Goal: Task Accomplishment & Management: Manage account settings

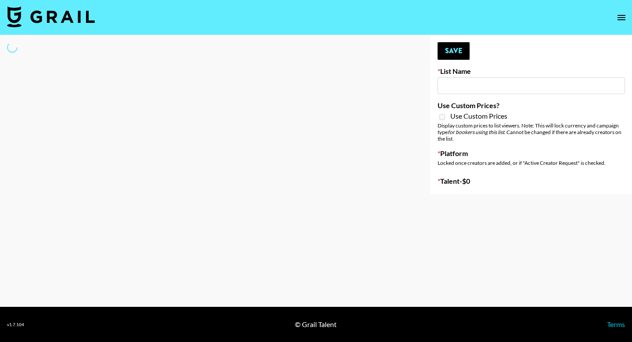
type input "Forever in a Day List"
select select "Song"
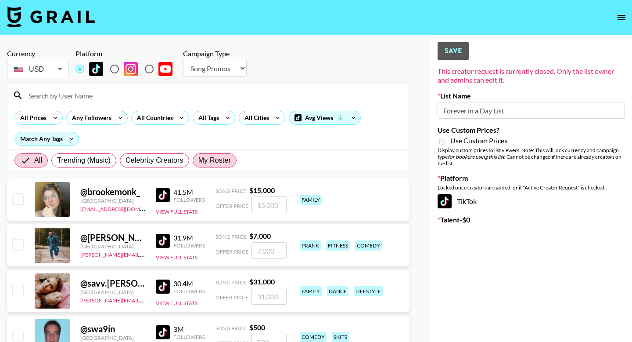
click at [230, 160] on span "My Roster" at bounding box center [214, 160] width 32 height 11
click at [198, 160] on input "My Roster" at bounding box center [198, 160] width 0 height 0
radio input "true"
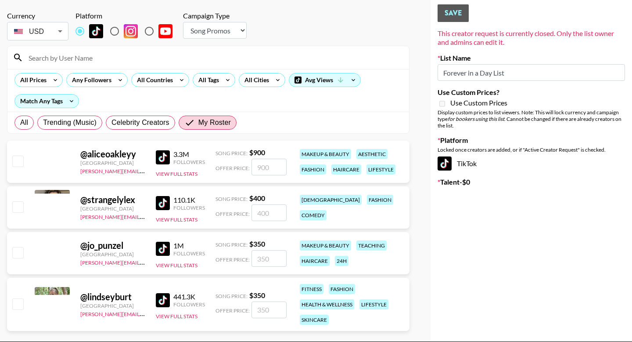
scroll to position [72, 0]
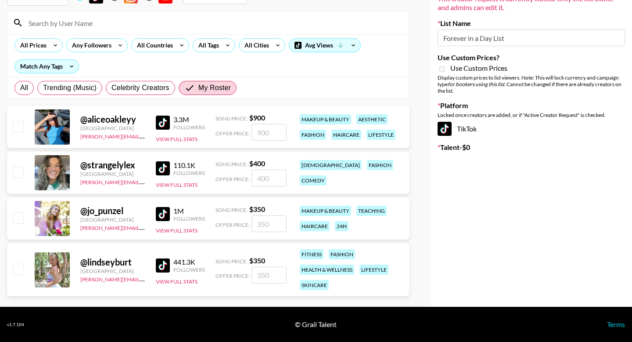
click at [15, 125] on input "checkbox" at bounding box center [17, 126] width 11 height 11
checkbox input "true"
type input "900"
click at [477, 185] on textarea at bounding box center [536, 183] width 140 height 17
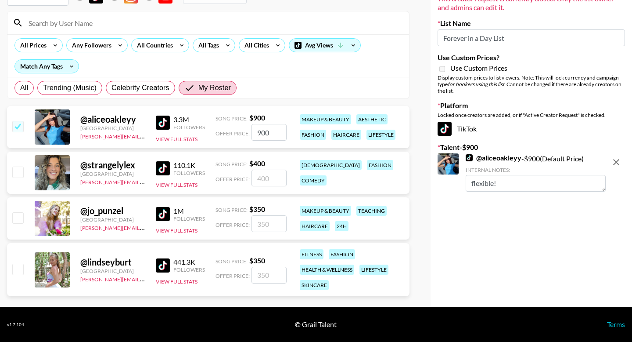
type textarea "flexible!"
click at [16, 170] on input "checkbox" at bounding box center [17, 171] width 11 height 11
checkbox input "true"
type input "400"
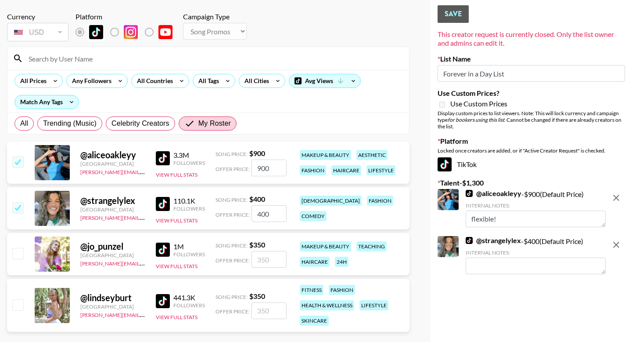
scroll to position [0, 0]
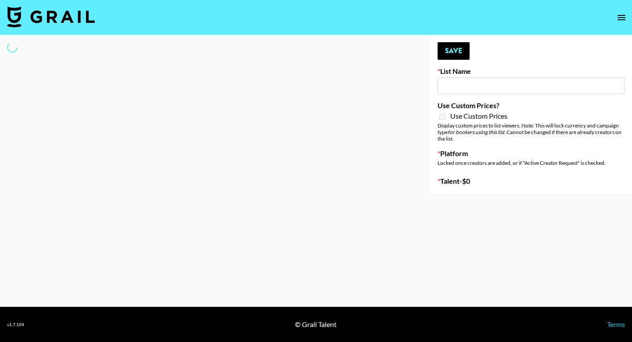
type input "Forever in a Day List"
select select "Song"
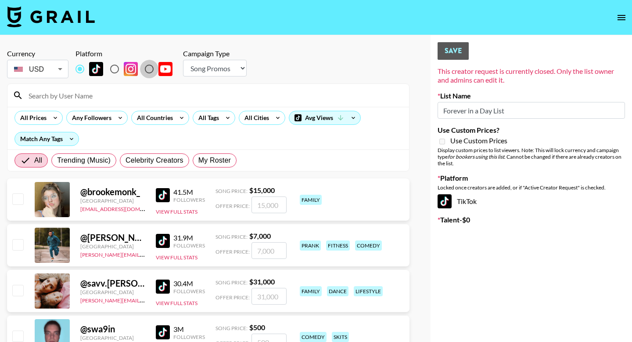
click at [153, 68] on input "radio" at bounding box center [149, 69] width 18 height 18
radio input "true"
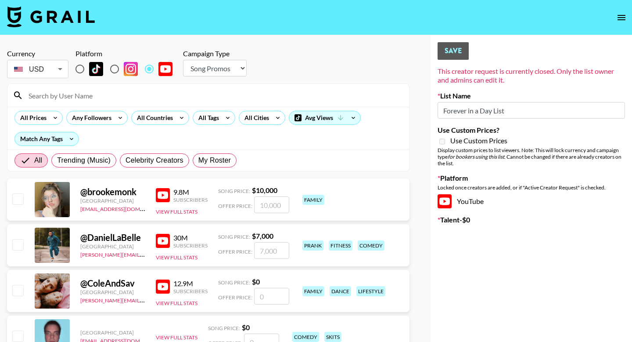
click at [114, 68] on input "radio" at bounding box center [114, 69] width 18 height 18
radio input "true"
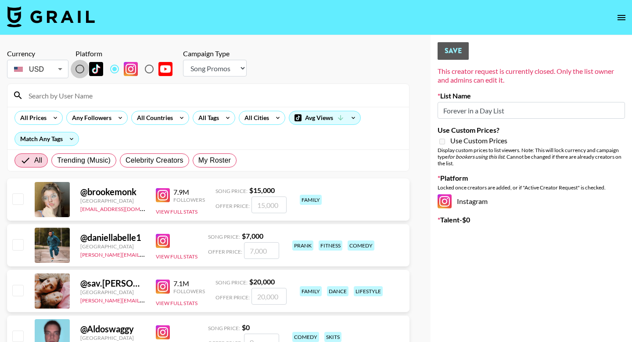
click at [83, 67] on input "radio" at bounding box center [80, 69] width 18 height 18
radio input "true"
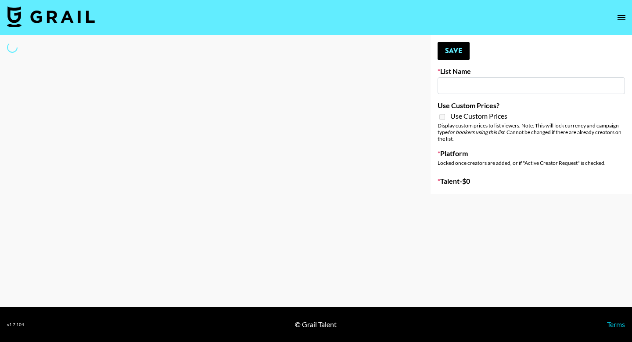
type input "Forever in a Day List"
select select "Song"
type input "Forever in a Day List"
select select "Song"
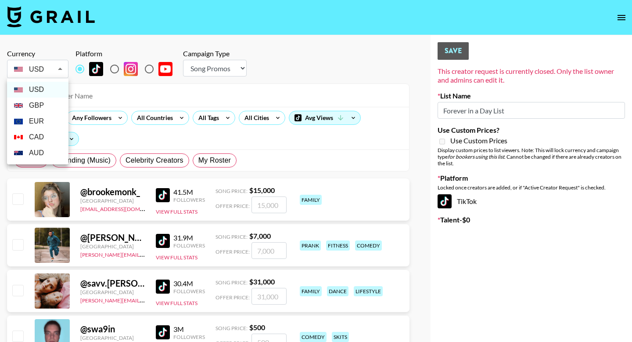
click at [118, 74] on div at bounding box center [316, 171] width 632 height 342
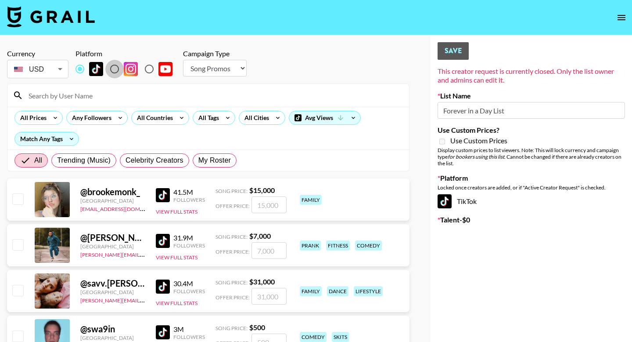
click at [116, 71] on input "radio" at bounding box center [114, 69] width 18 height 18
radio input "true"
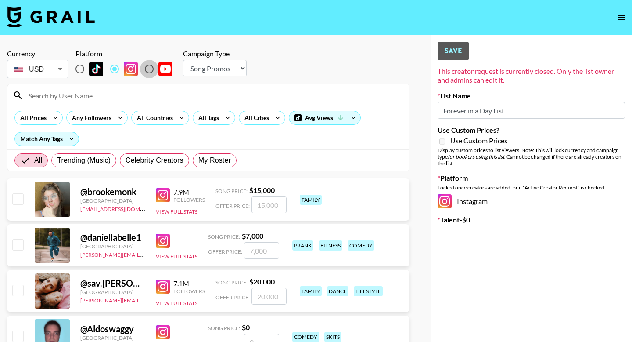
click at [144, 69] on input "radio" at bounding box center [149, 69] width 18 height 18
radio input "true"
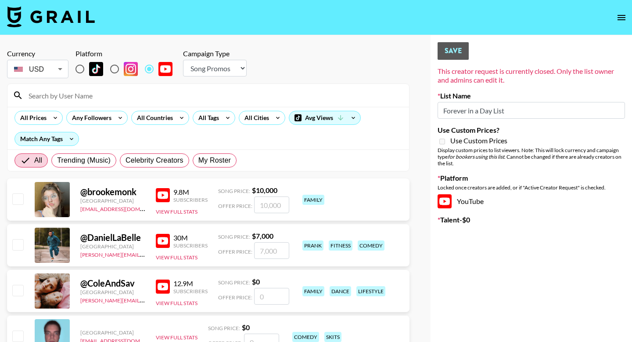
radio input "true"
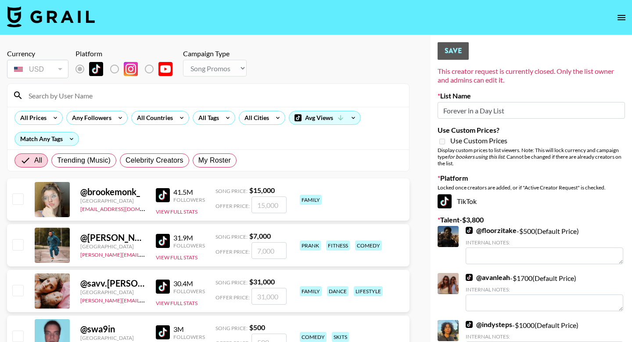
click at [211, 148] on div "All Prices Any Followers All Countries All Tags All Cities Avg Views Match Any …" at bounding box center [208, 128] width 402 height 43
click at [211, 161] on span "My Roster" at bounding box center [214, 160] width 32 height 11
click at [198, 160] on input "My Roster" at bounding box center [198, 160] width 0 height 0
radio input "true"
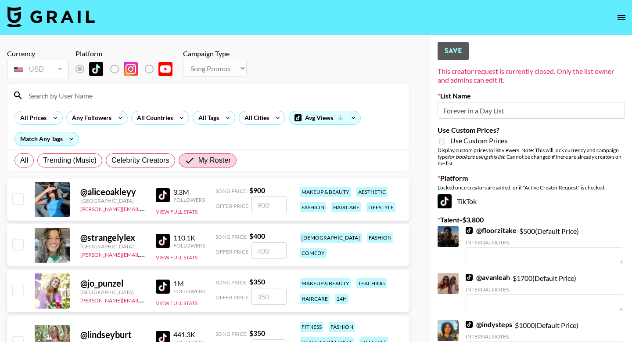
click at [23, 197] on input "checkbox" at bounding box center [17, 198] width 11 height 11
checkbox input "true"
type input "900"
click at [472, 58] on div "Your changes have been saved! Save This creator request is currently closed. On…" at bounding box center [532, 251] width 202 height 432
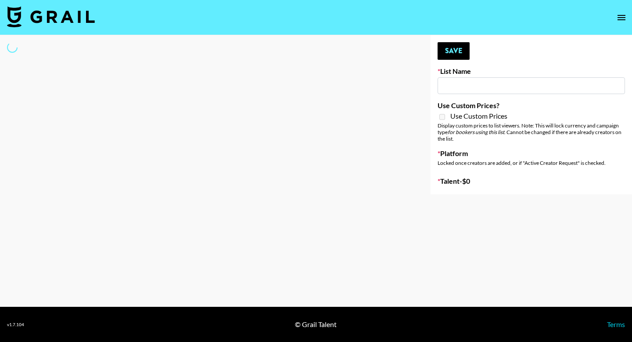
type input "Forever in a Day List"
select select "Song"
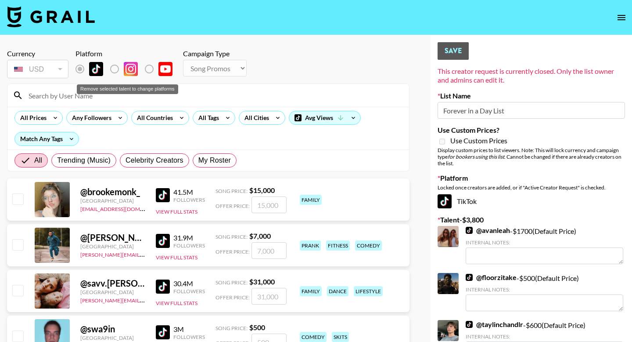
click at [117, 68] on label "Remove selected talent to change platforms" at bounding box center [121, 69] width 32 height 18
click at [152, 68] on label "Remove selected talent to change platforms" at bounding box center [156, 69] width 32 height 18
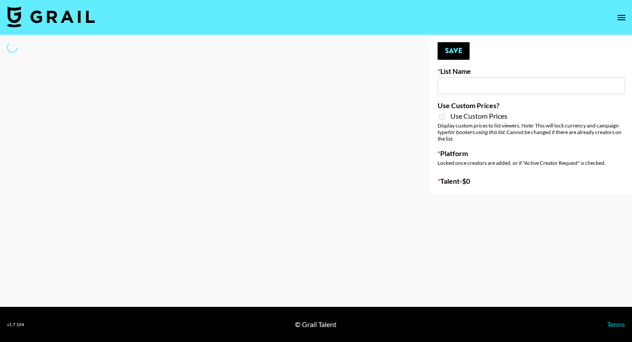
type input "Forever in a Day List"
select select "Song"
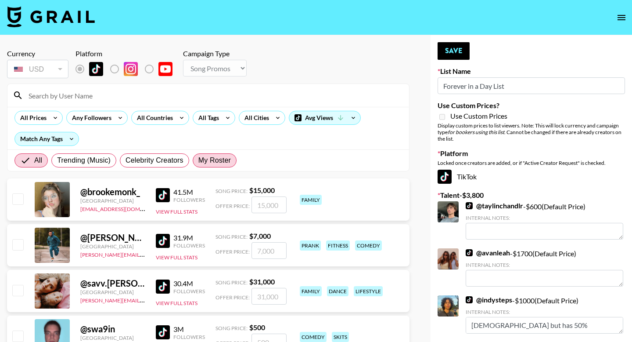
click at [214, 154] on label "My Roster" at bounding box center [215, 160] width 44 height 14
click at [198, 160] on input "My Roster" at bounding box center [198, 160] width 0 height 0
radio input "true"
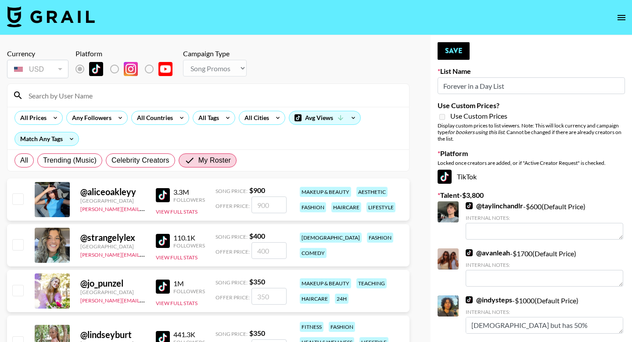
click at [14, 197] on input "checkbox" at bounding box center [17, 198] width 11 height 11
checkbox input "true"
type input "900"
click at [460, 49] on button "Save" at bounding box center [454, 51] width 32 height 18
radio input "true"
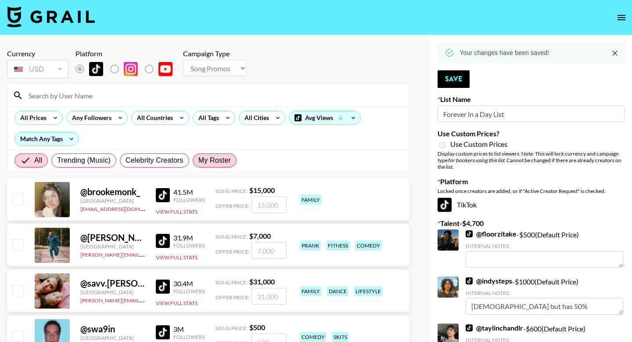
click at [219, 159] on span "My Roster" at bounding box center [214, 160] width 32 height 11
click at [198, 160] on input "My Roster" at bounding box center [198, 160] width 0 height 0
radio input "true"
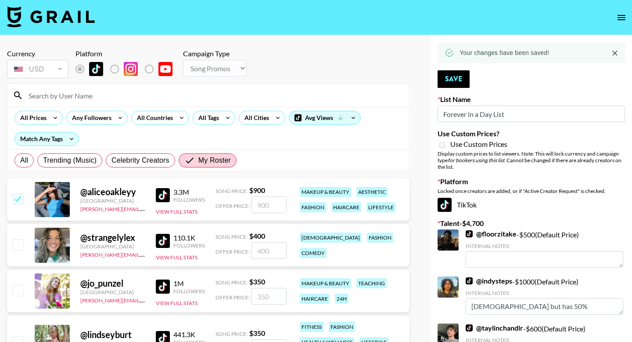
click at [16, 248] on input "checkbox" at bounding box center [17, 244] width 11 height 11
checkbox input "true"
type input "400"
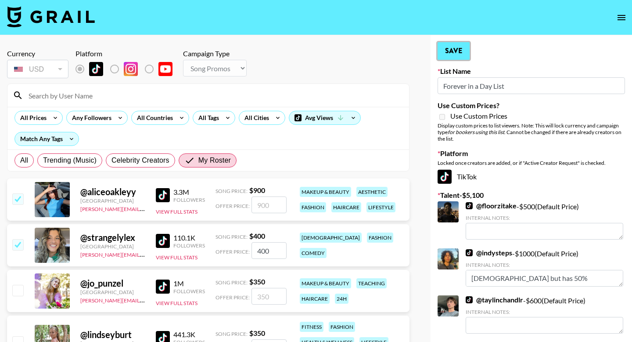
click at [455, 49] on button "Save" at bounding box center [454, 51] width 32 height 18
radio input "true"
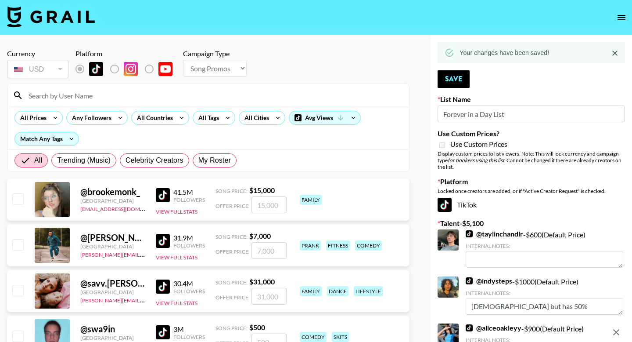
click at [561, 58] on div "Your changes have been saved!" at bounding box center [531, 52] width 187 height 21
